Goal: Information Seeking & Learning: Learn about a topic

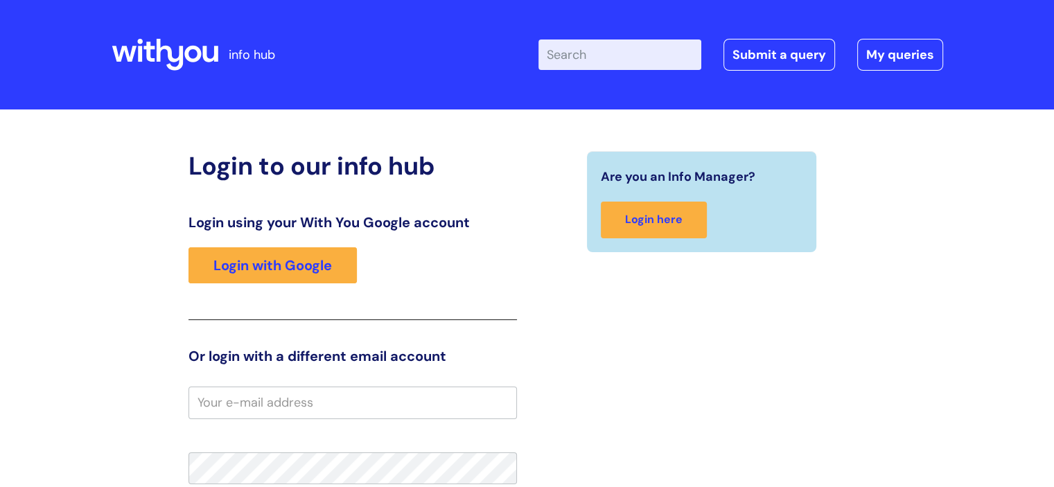
click at [569, 64] on input "Enter your search term here..." at bounding box center [619, 54] width 163 height 30
type input "c"
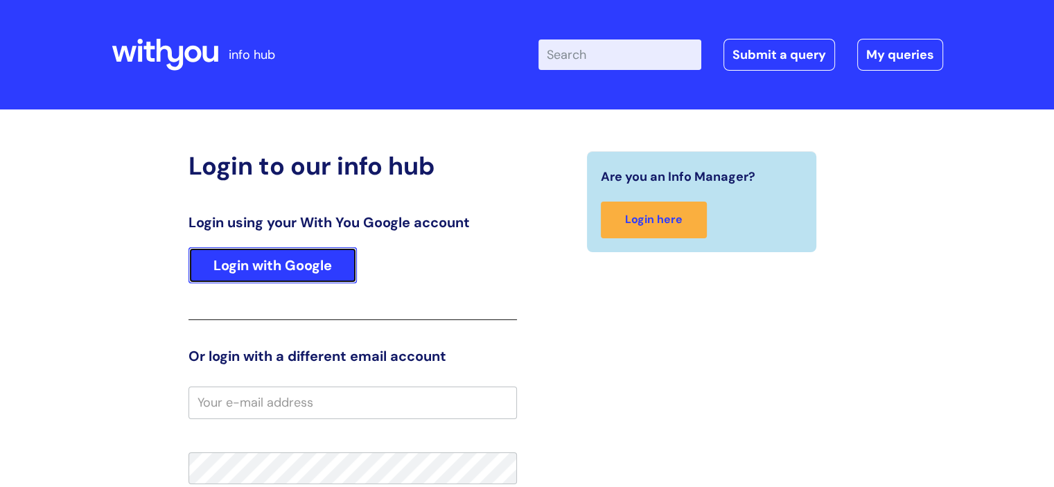
click at [238, 271] on link "Login with Google" at bounding box center [272, 265] width 168 height 36
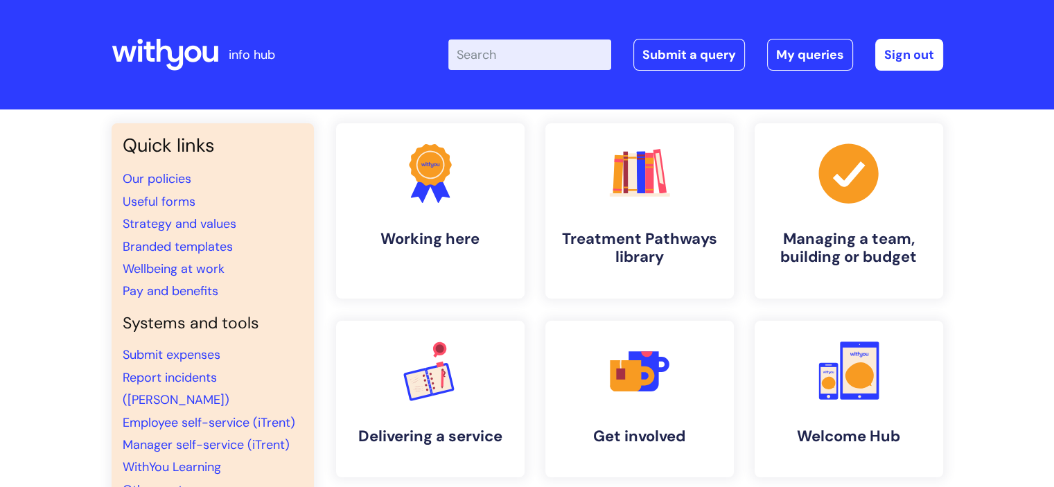
click at [531, 56] on input "Enter your search term here..." at bounding box center [529, 54] width 163 height 30
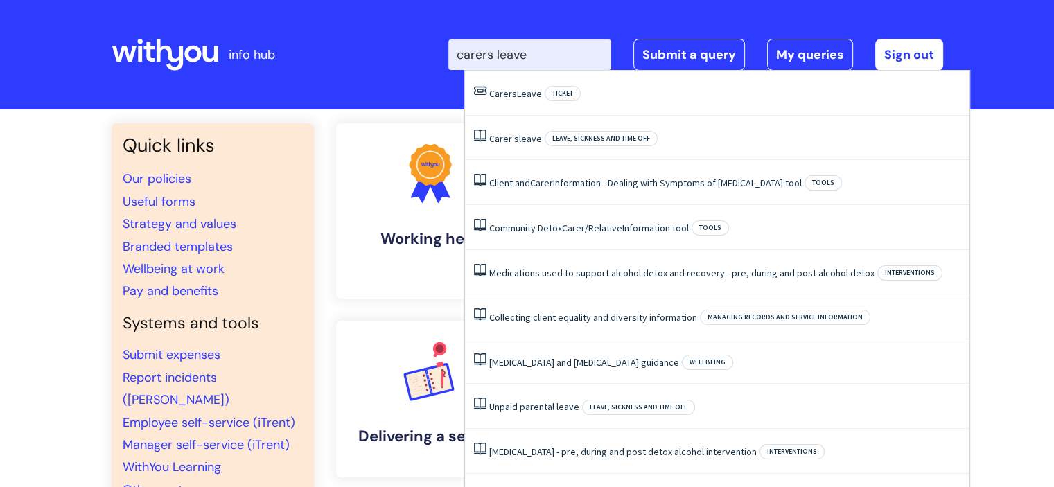
type input "carers leave"
click button "Search" at bounding box center [0, 0] width 0 height 0
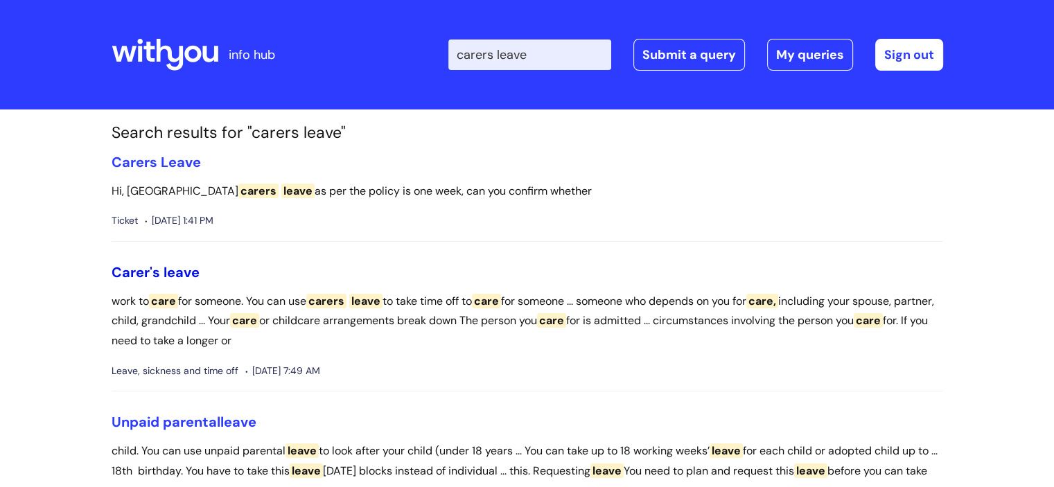
click at [135, 274] on span "Carer's" at bounding box center [136, 272] width 48 height 18
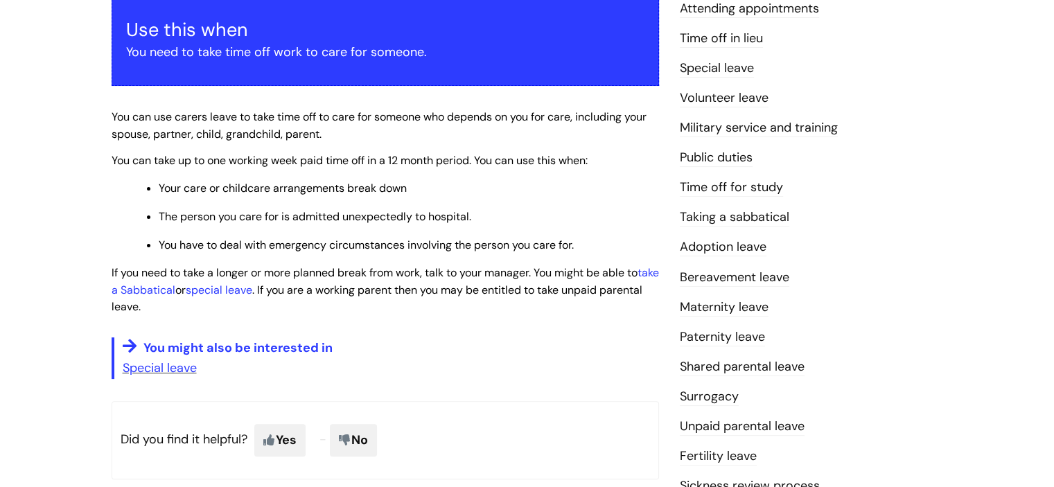
scroll to position [346, 0]
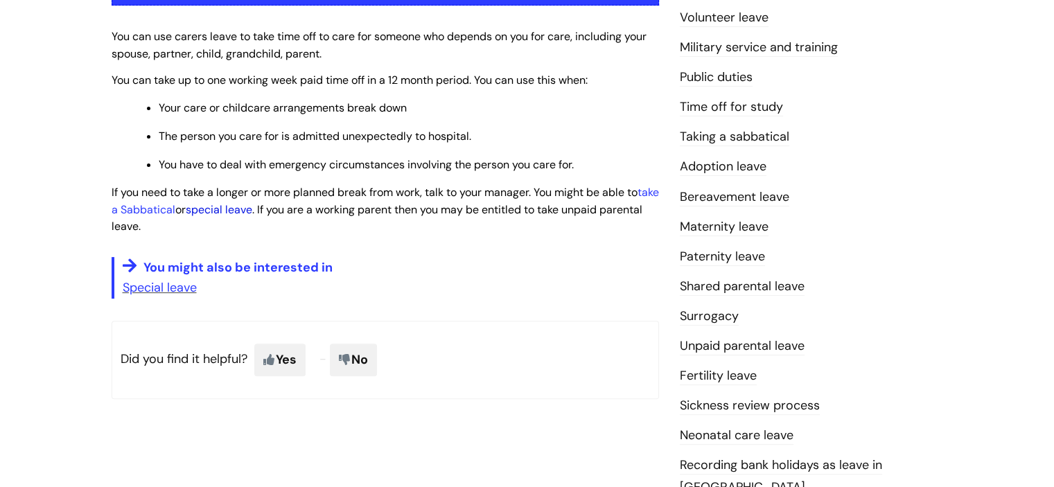
click at [233, 213] on link "special leave" at bounding box center [219, 209] width 67 height 15
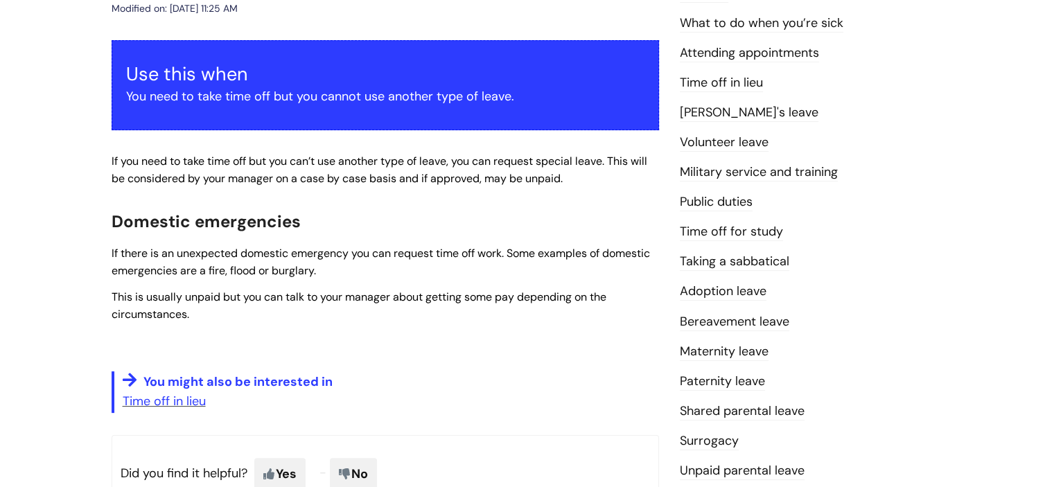
scroll to position [208, 0]
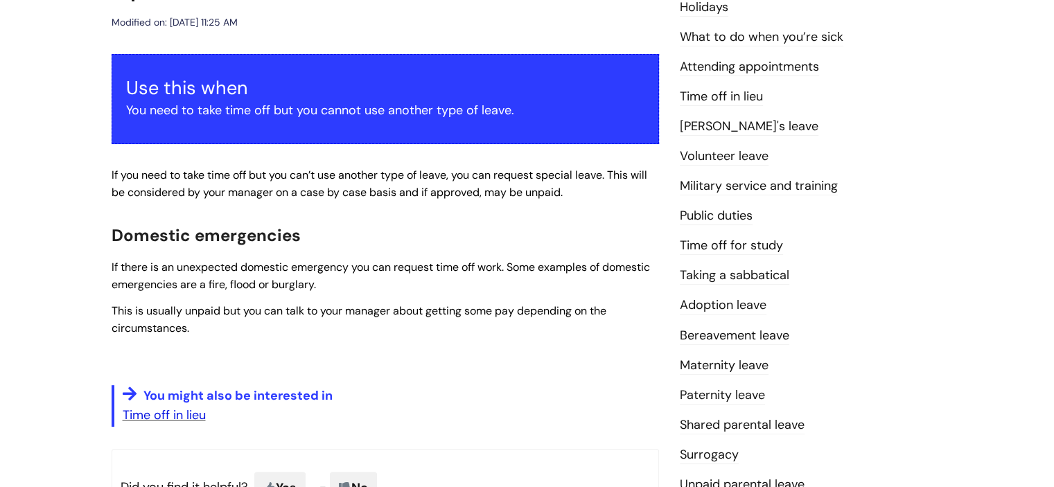
click at [152, 409] on link "Time off in lieu" at bounding box center [164, 415] width 83 height 17
